Goal: Information Seeking & Learning: Find specific page/section

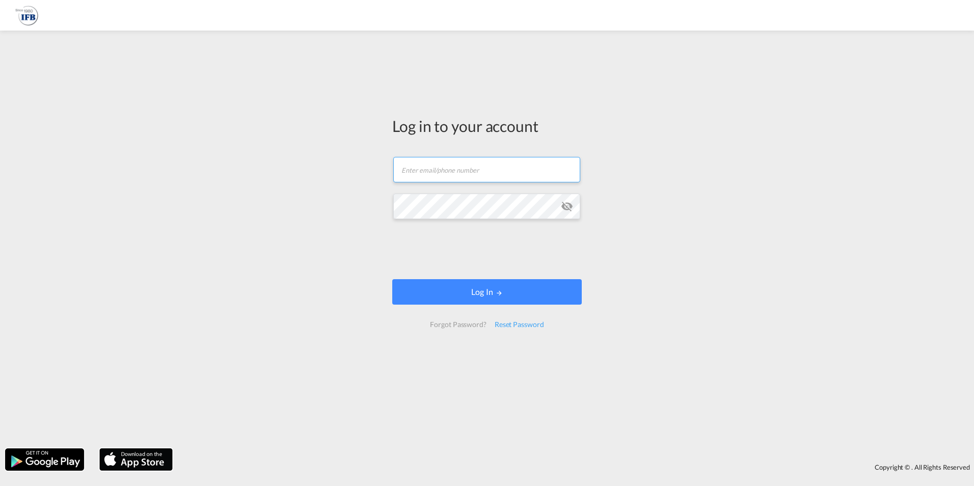
click at [427, 174] on input "text" at bounding box center [486, 169] width 187 height 25
type input "[PERSON_NAME][EMAIL_ADDRESS][DOMAIN_NAME]"
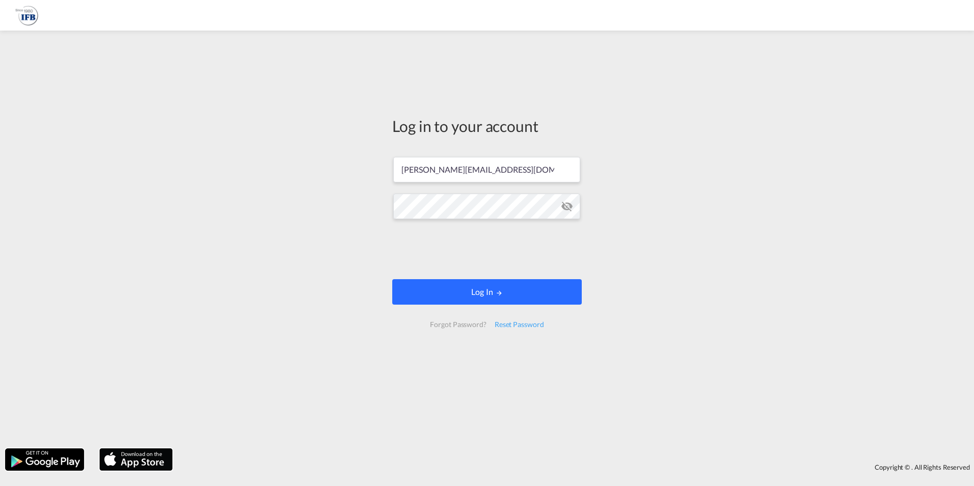
click at [456, 294] on button "Log In" at bounding box center [487, 291] width 190 height 25
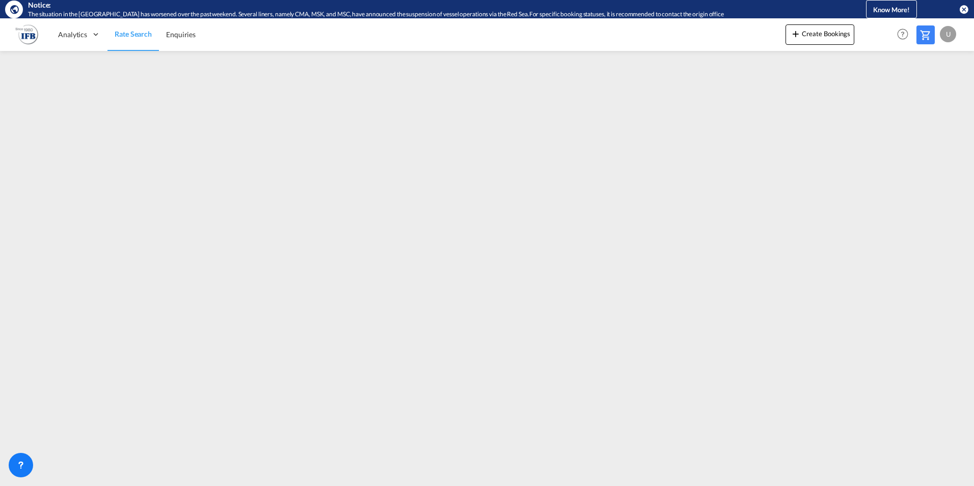
click at [959, 26] on md-toolbar "Analytics Reports Rate Search Enquiries Create Bookings Help Resources Product …" at bounding box center [487, 34] width 974 height 33
click at [955, 29] on md-menu "U My Profile Logout" at bounding box center [949, 30] width 19 height 24
click at [952, 31] on div "U" at bounding box center [948, 34] width 16 height 16
click at [940, 93] on button "Logout" at bounding box center [937, 96] width 66 height 20
